Goal: Task Accomplishment & Management: Manage account settings

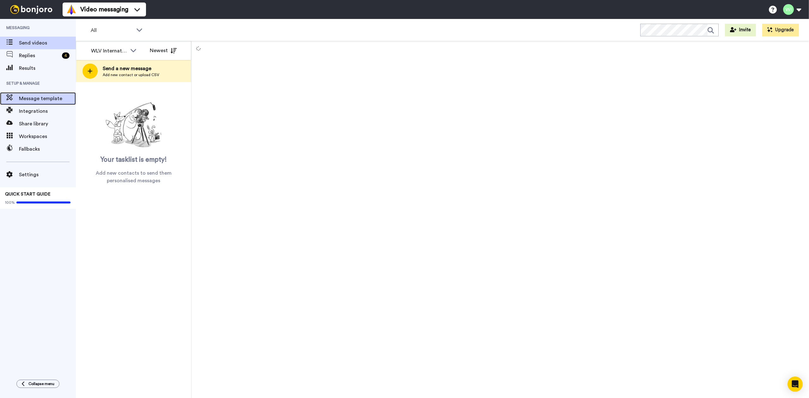
click at [49, 101] on span "Message template" at bounding box center [47, 99] width 57 height 8
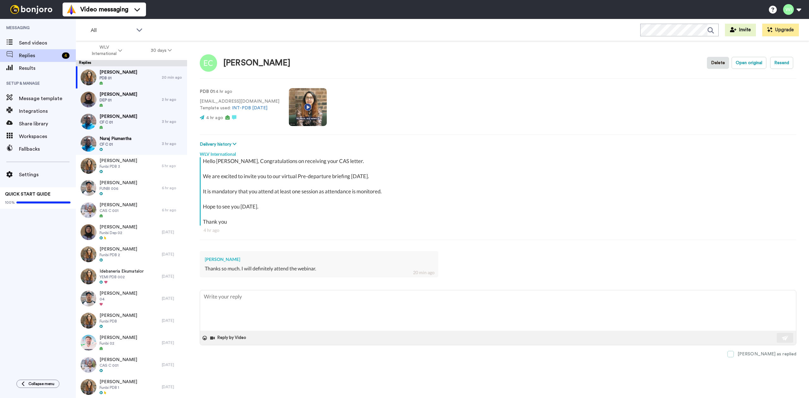
click at [761, 355] on label "[PERSON_NAME] as replied" at bounding box center [761, 354] width 69 height 6
click at [118, 98] on span "DEP 01" at bounding box center [119, 100] width 38 height 5
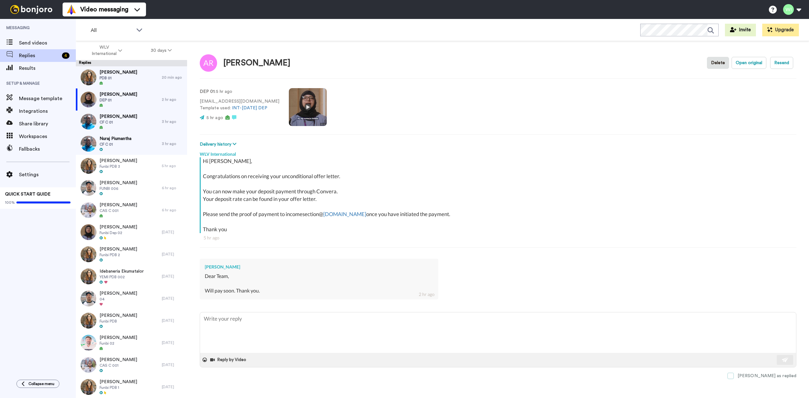
click at [734, 375] on span at bounding box center [730, 376] width 6 height 6
click at [124, 117] on span "[PERSON_NAME]" at bounding box center [119, 116] width 38 height 6
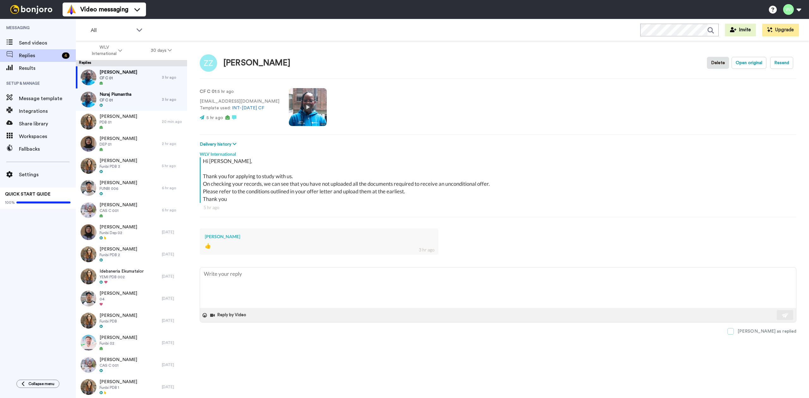
click at [761, 331] on label "[PERSON_NAME] as replied" at bounding box center [761, 331] width 69 height 6
click at [118, 80] on span "CF C 01" at bounding box center [119, 77] width 38 height 5
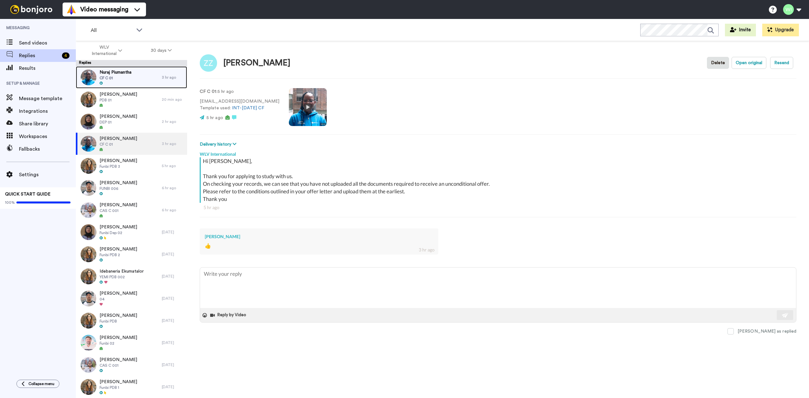
click at [119, 81] on div at bounding box center [116, 83] width 32 height 4
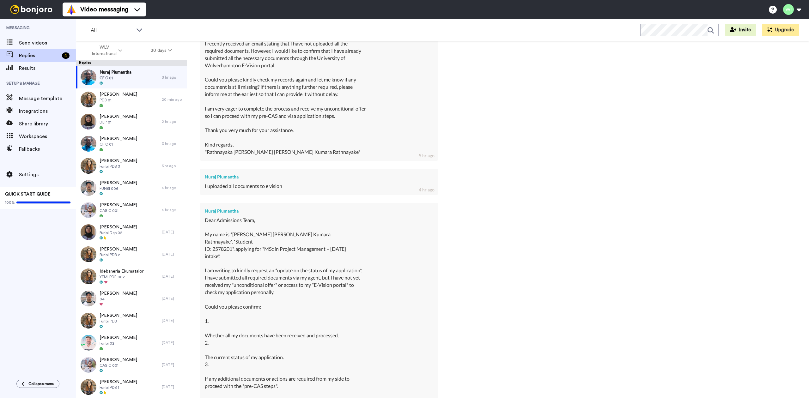
scroll to position [395, 0]
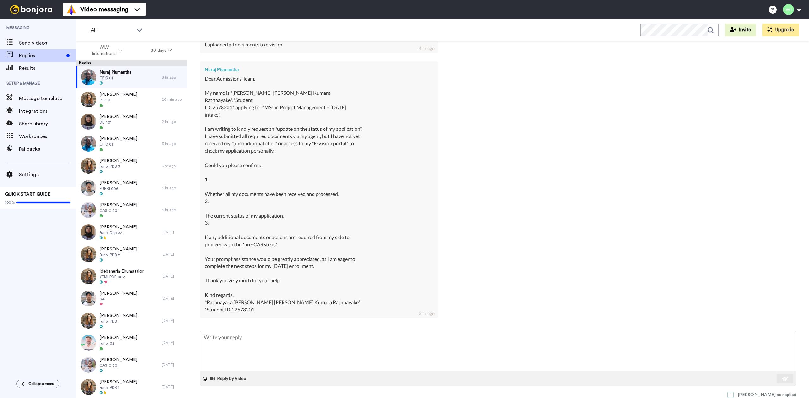
click at [734, 396] on span at bounding box center [730, 395] width 6 height 6
click at [137, 106] on div "Esther Chiamaka PDB 01" at bounding box center [119, 99] width 86 height 22
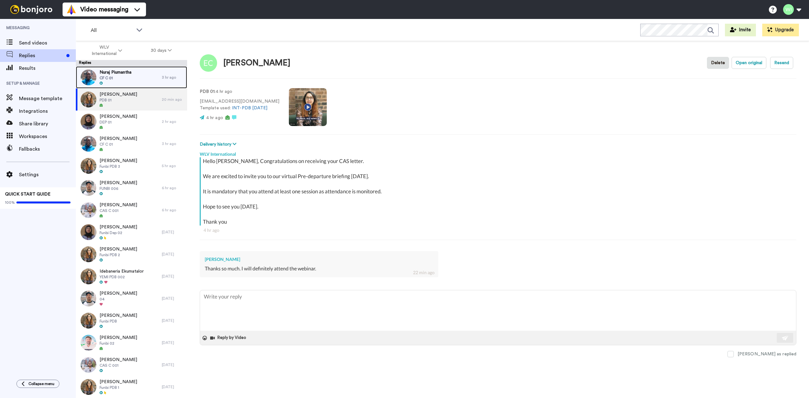
click at [125, 75] on span "Nuraj Piumantha" at bounding box center [116, 72] width 32 height 6
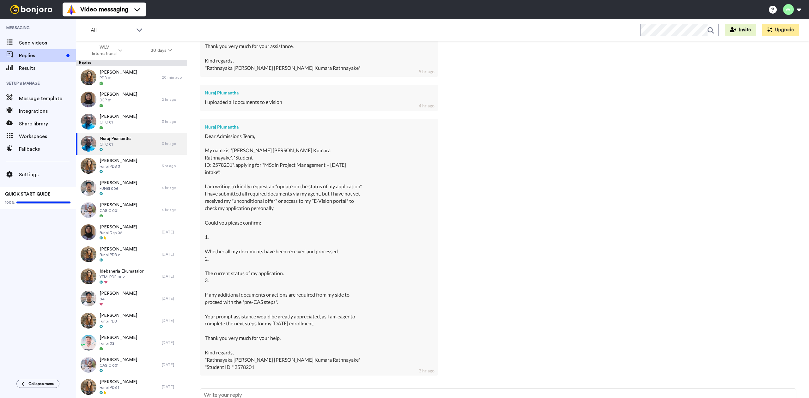
scroll to position [395, 0]
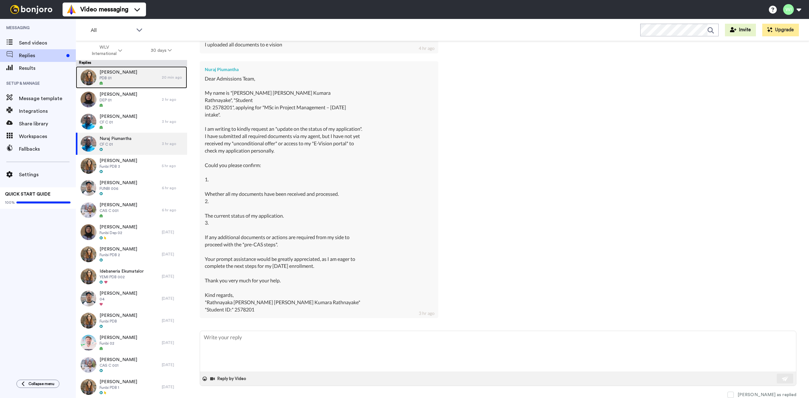
click at [121, 85] on div at bounding box center [119, 83] width 38 height 4
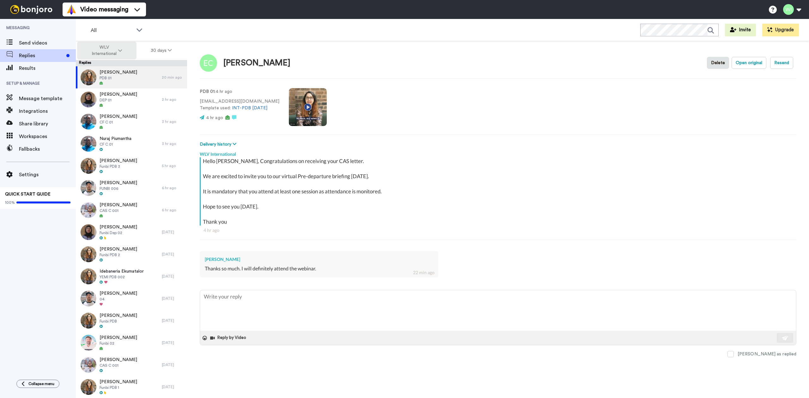
click at [107, 47] on span "WLV International" at bounding box center [104, 50] width 26 height 13
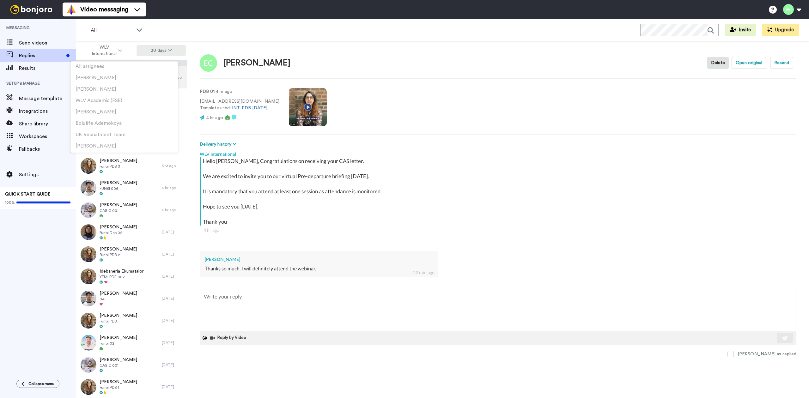
click at [147, 47] on button "30 days" at bounding box center [161, 50] width 50 height 11
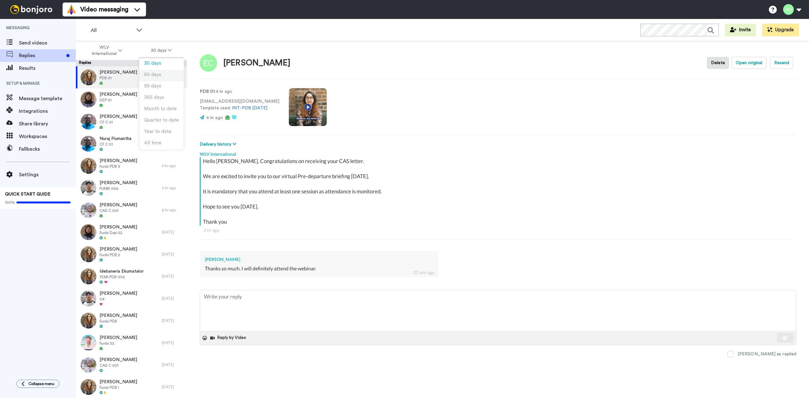
click at [151, 74] on span "60 days" at bounding box center [152, 74] width 17 height 5
click at [115, 79] on span "PDB 01" at bounding box center [119, 77] width 38 height 5
click at [168, 49] on icon at bounding box center [170, 50] width 4 height 4
click at [158, 142] on span "All time" at bounding box center [152, 143] width 17 height 5
type textarea "x"
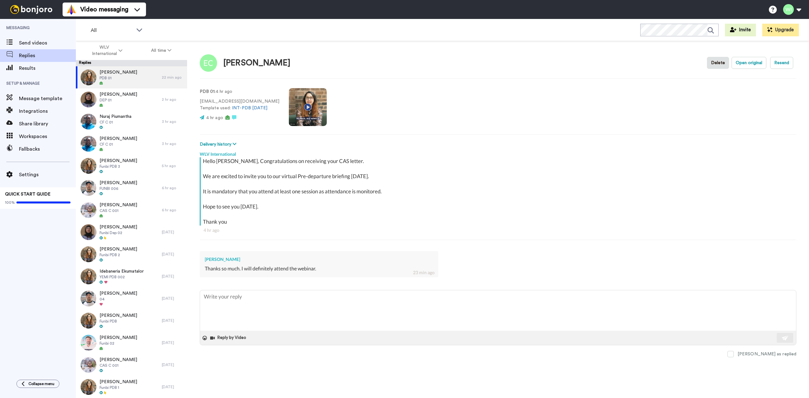
click at [298, 112] on video at bounding box center [308, 107] width 38 height 38
type textarea "x"
click at [309, 118] on video at bounding box center [308, 107] width 38 height 38
click at [306, 112] on video at bounding box center [308, 107] width 38 height 38
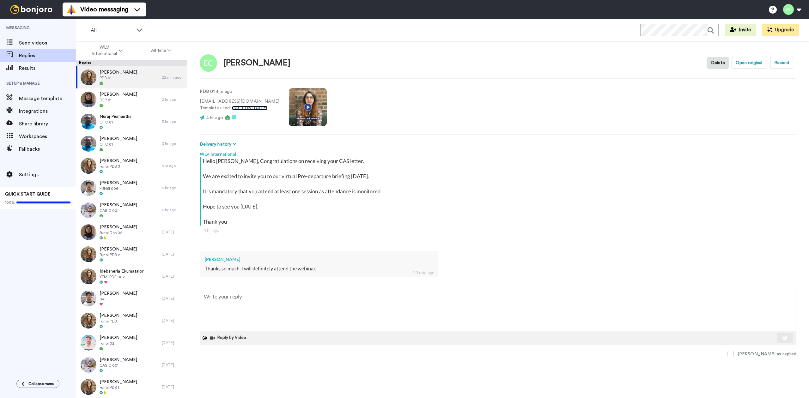
click at [252, 108] on link "INT-PDB [DATE]" at bounding box center [249, 108] width 35 height 4
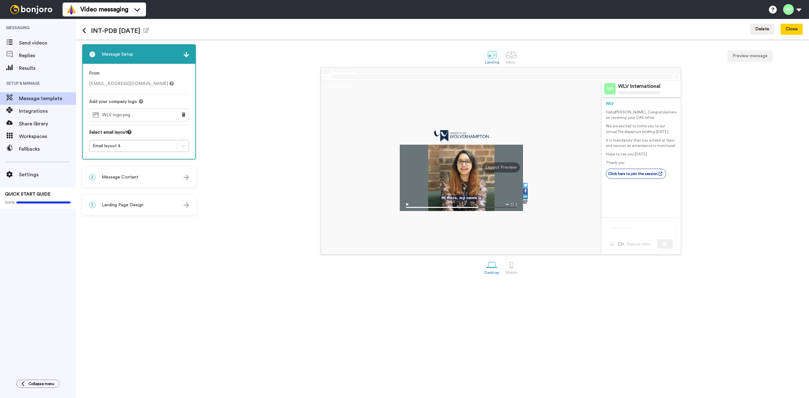
click at [451, 185] on div at bounding box center [461, 178] width 123 height 66
click at [510, 263] on div at bounding box center [511, 264] width 11 height 11
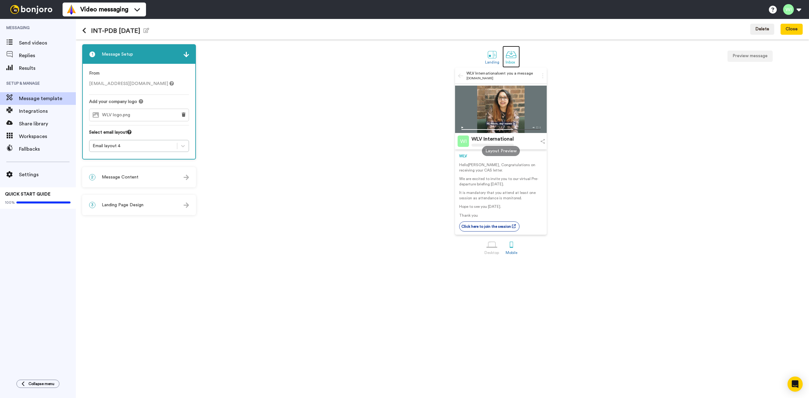
click at [511, 61] on div "Inbox" at bounding box center [510, 62] width 11 height 4
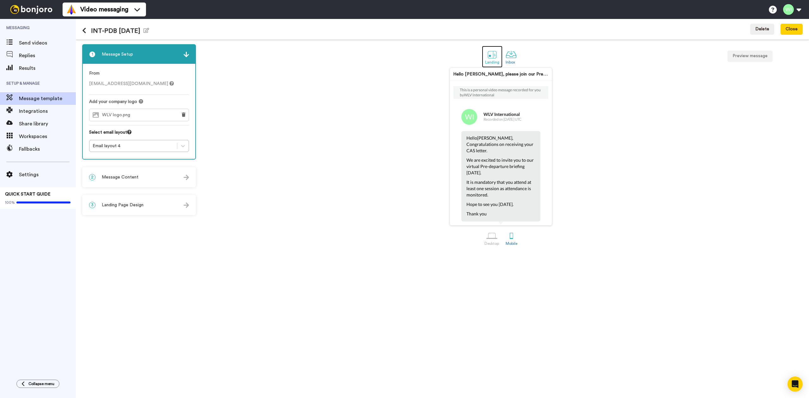
click at [491, 54] on div at bounding box center [491, 54] width 11 height 11
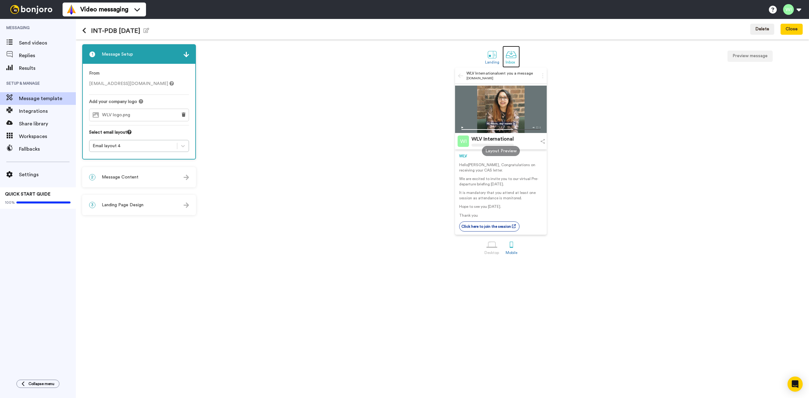
click at [510, 57] on div at bounding box center [510, 54] width 11 height 11
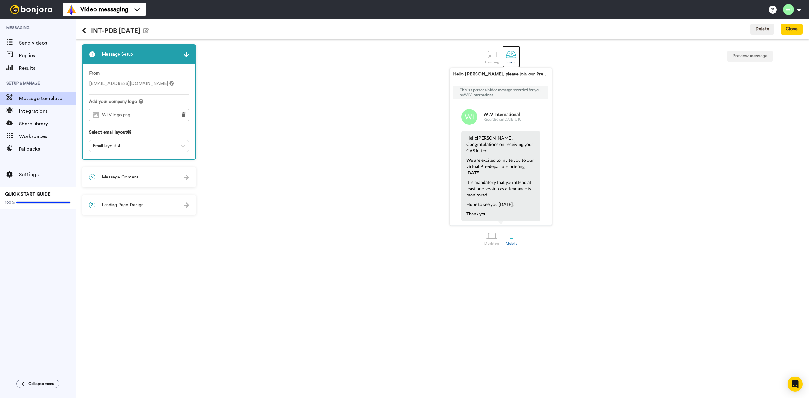
scroll to position [173, 0]
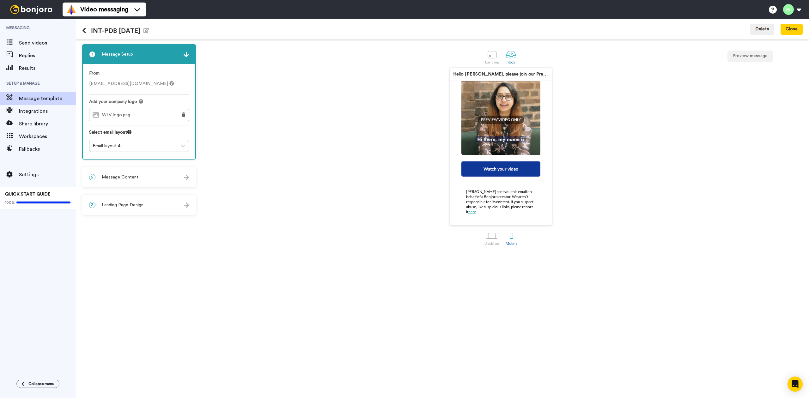
click at [507, 164] on div "Watch your video" at bounding box center [500, 168] width 79 height 15
click at [488, 54] on div at bounding box center [491, 54] width 11 height 11
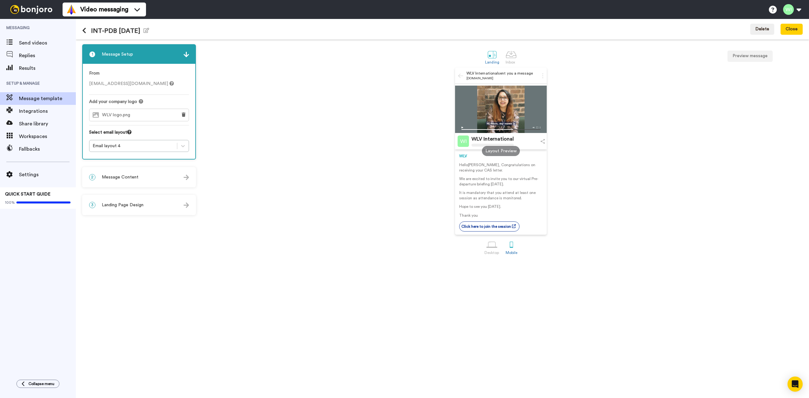
click at [499, 107] on div at bounding box center [501, 109] width 92 height 47
click at [491, 244] on div at bounding box center [491, 244] width 11 height 11
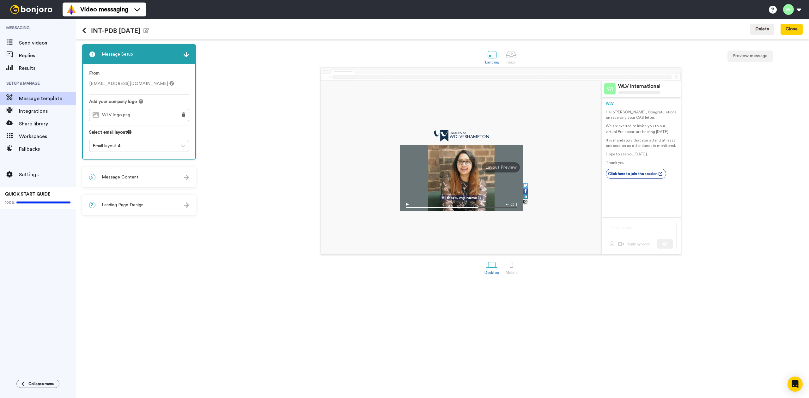
click at [456, 184] on div at bounding box center [461, 178] width 123 height 66
click at [407, 204] on img at bounding box center [461, 205] width 123 height 11
click at [35, 62] on div "Results" at bounding box center [38, 68] width 76 height 13
click at [36, 60] on div "Replies" at bounding box center [38, 55] width 76 height 13
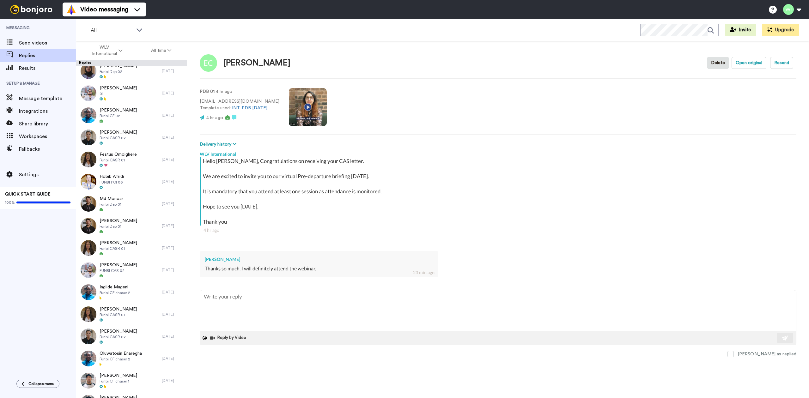
scroll to position [770, 0]
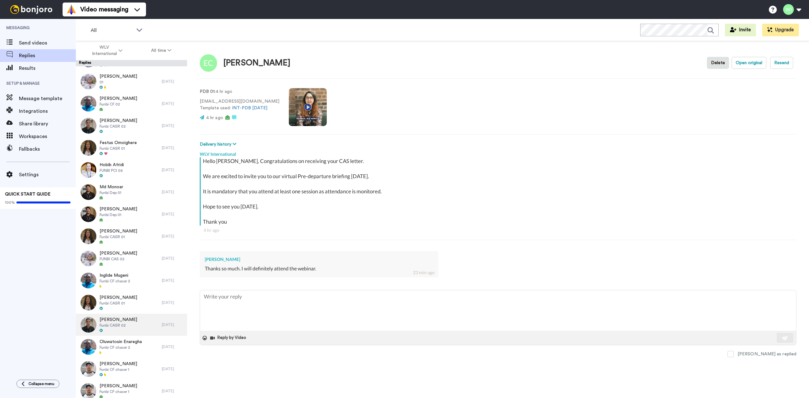
drag, startPoint x: 263, startPoint y: 370, endPoint x: 123, endPoint y: 316, distance: 150.1
click at [263, 368] on div "[PERSON_NAME] Delete Open original Resend PDB 01 : 4 hr ago [EMAIL_ADDRESS][DOM…" at bounding box center [498, 230] width 622 height 379
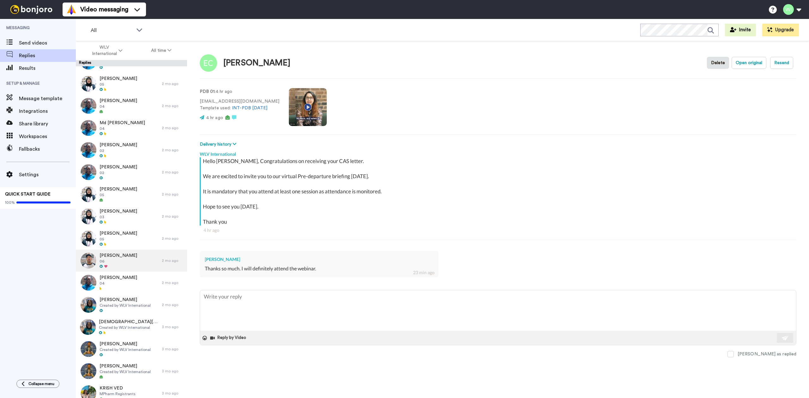
scroll to position [9615, 0]
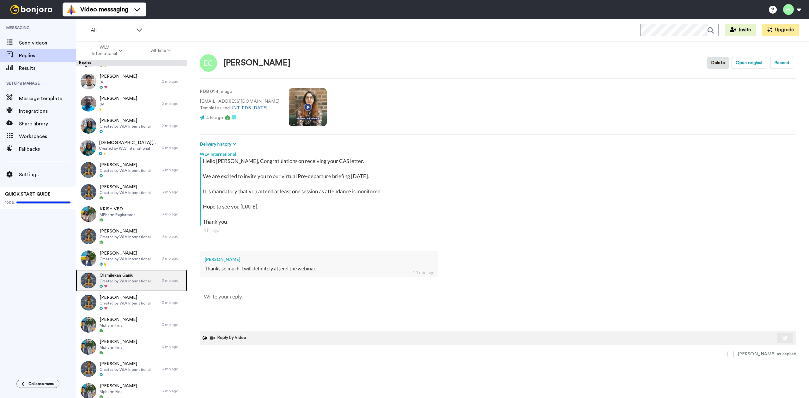
click at [117, 275] on span "Olamilekan Ganiu" at bounding box center [125, 275] width 51 height 6
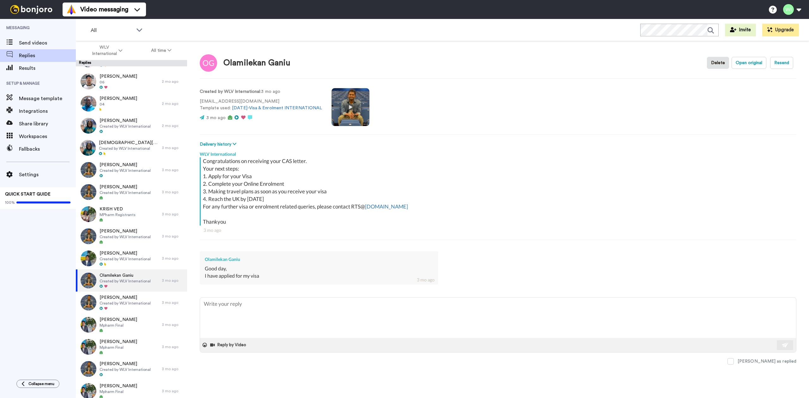
click at [350, 106] on video at bounding box center [350, 107] width 38 height 38
type textarea "x"
